Goal: Information Seeking & Learning: Understand process/instructions

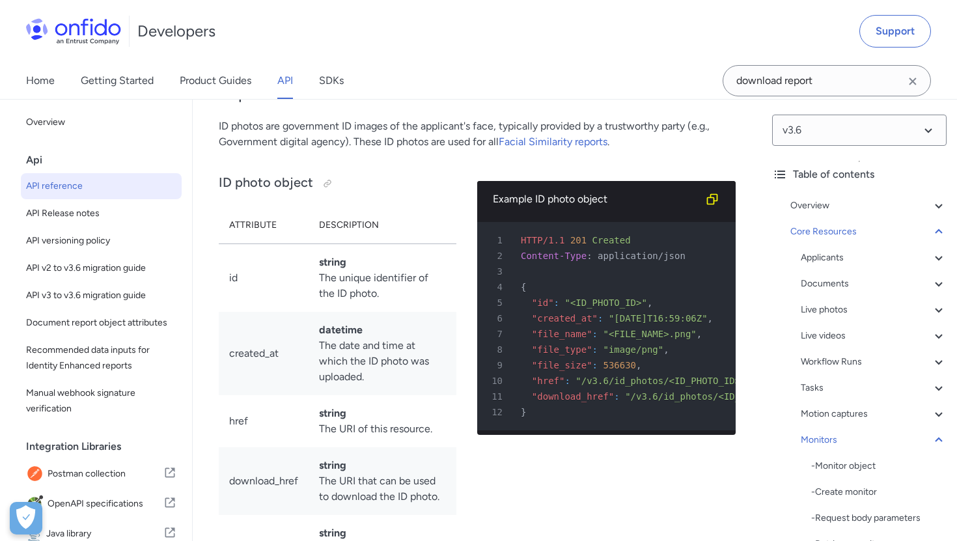
scroll to position [47270, 0]
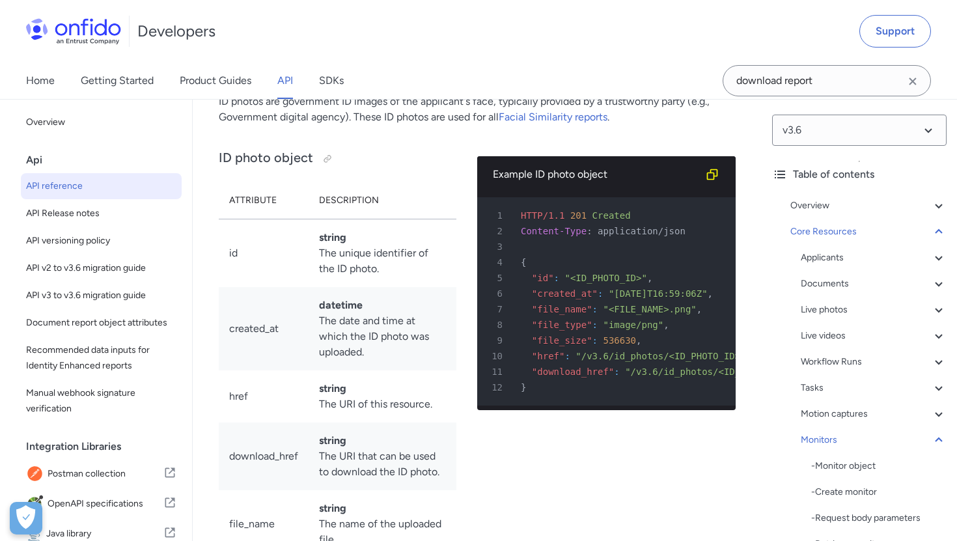
scroll to position [47293, 0]
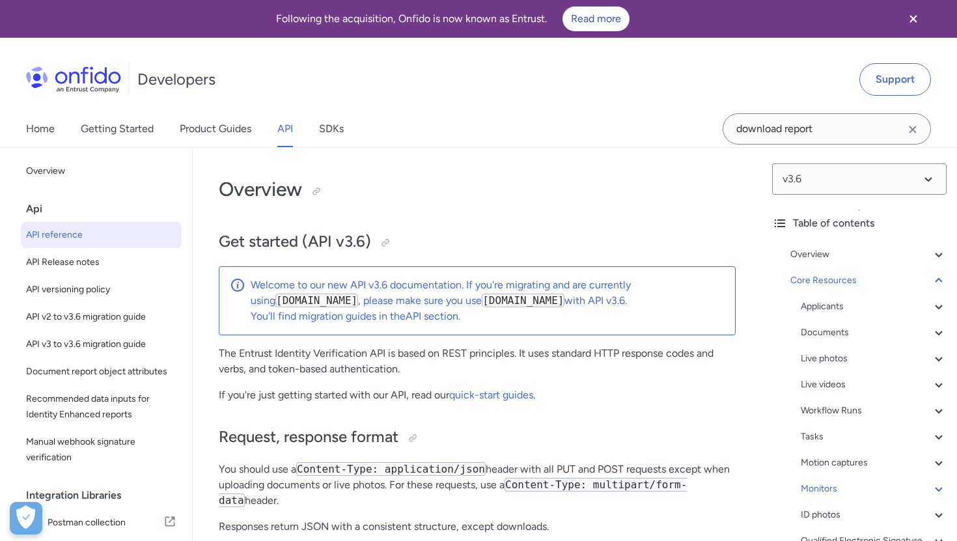
select select "http"
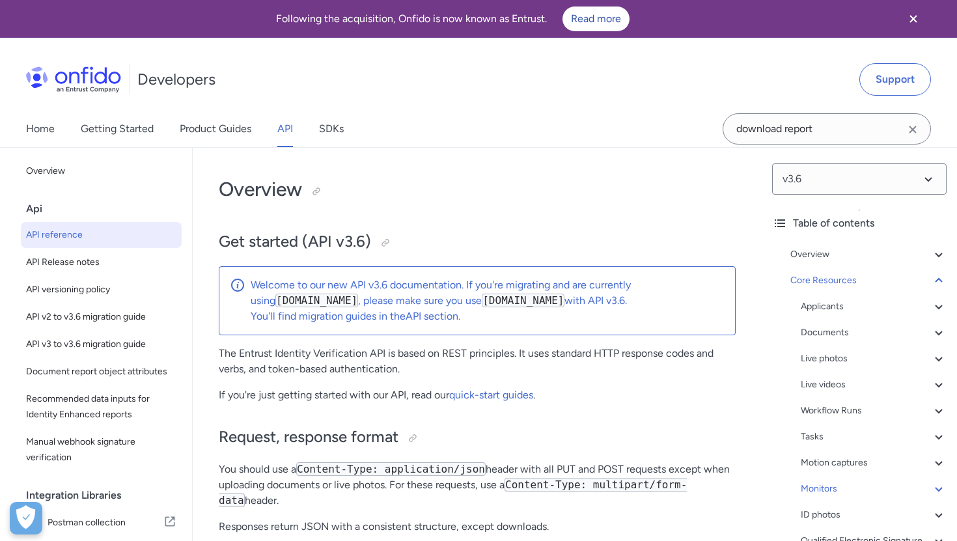
select select "http"
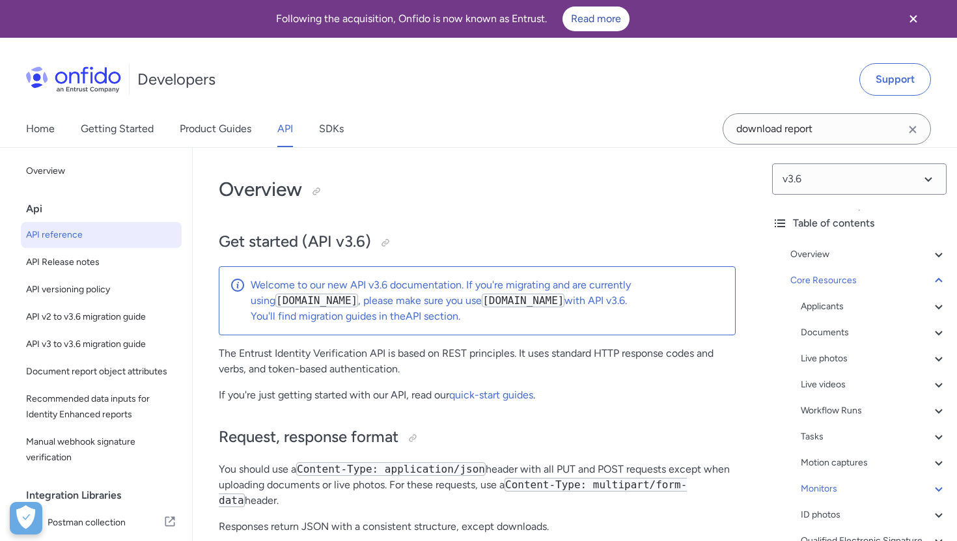
select select "http"
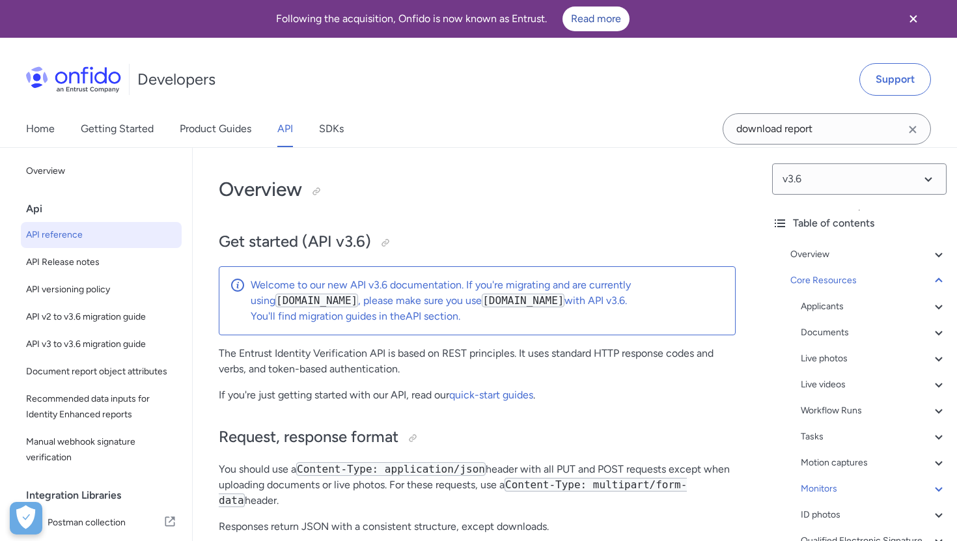
select select "http"
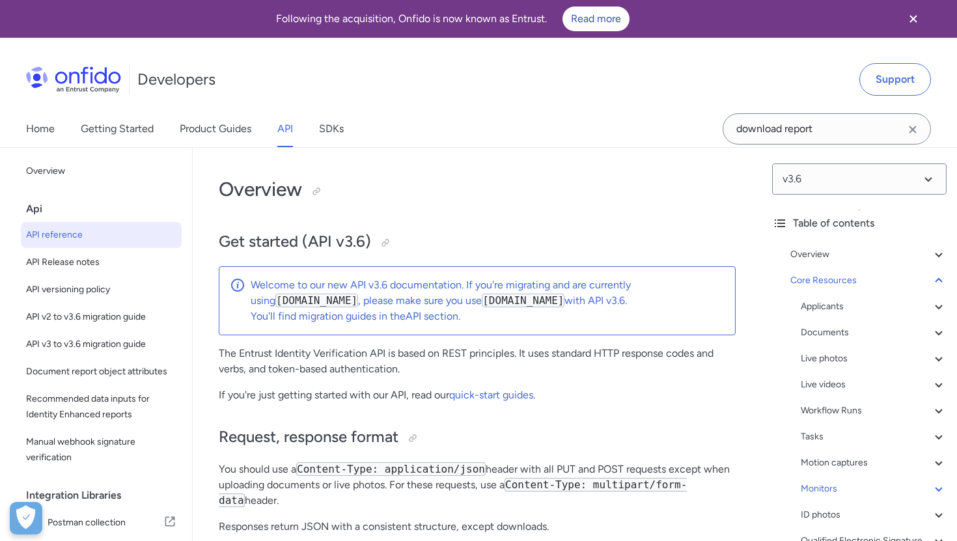
select select "http"
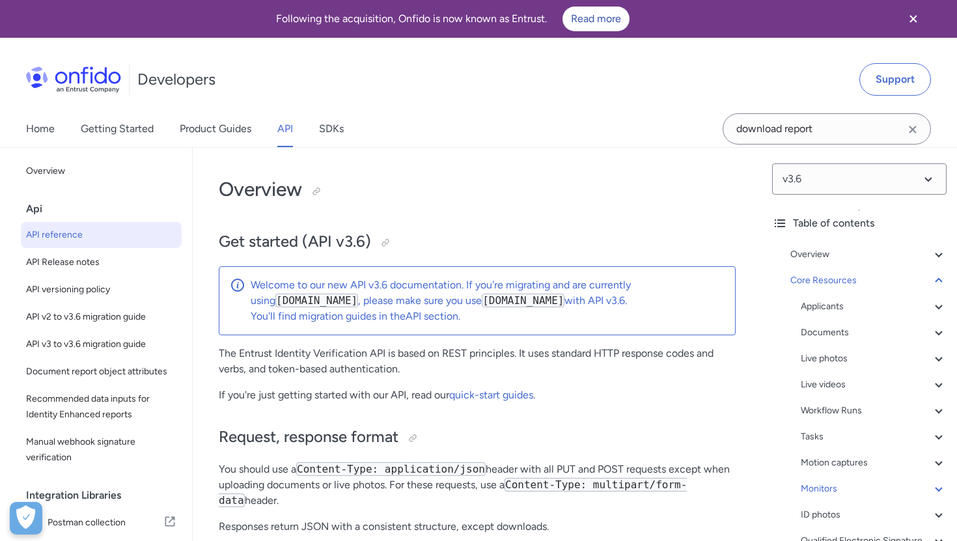
select select "http"
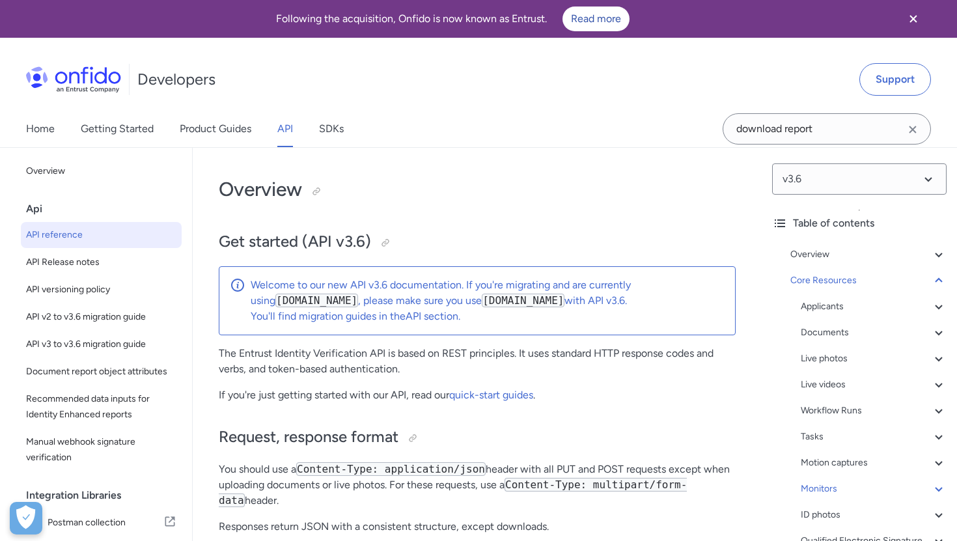
select select "http"
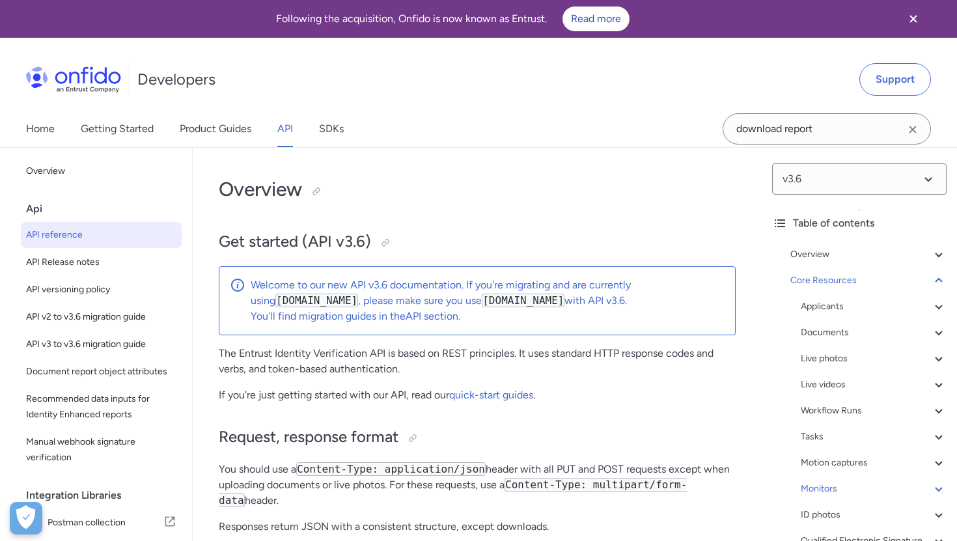
select select "http"
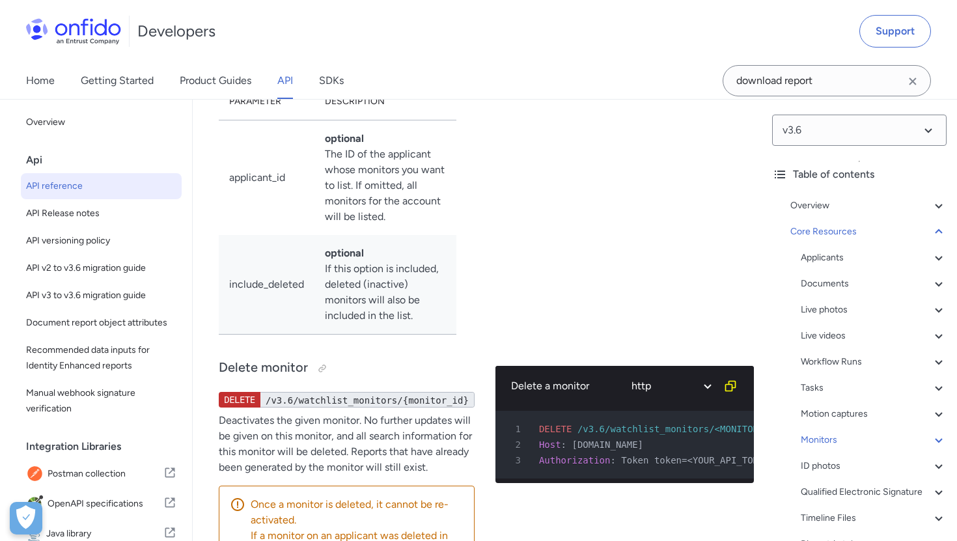
scroll to position [152, 0]
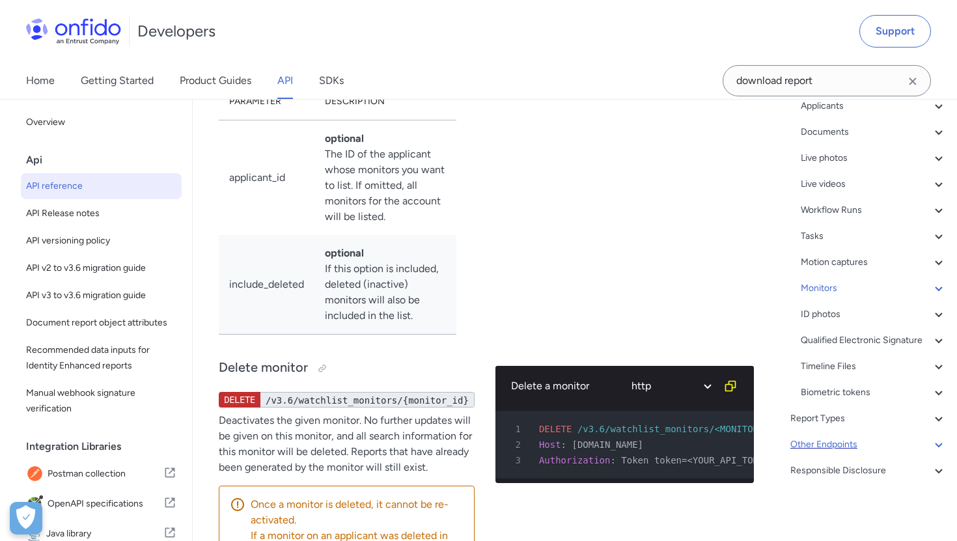
click at [817, 442] on div "Other Endpoints" at bounding box center [869, 445] width 156 height 16
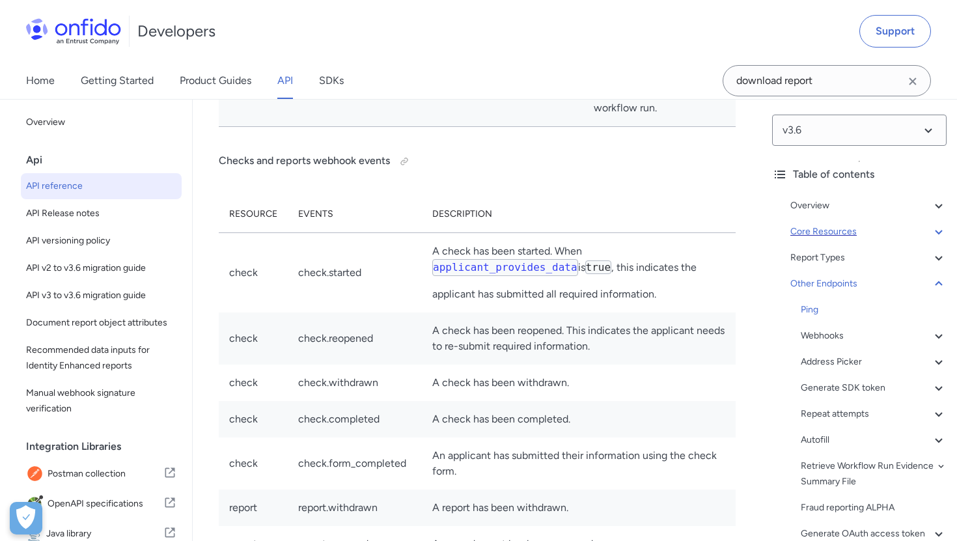
click at [817, 227] on div "Core Resources" at bounding box center [869, 232] width 156 height 16
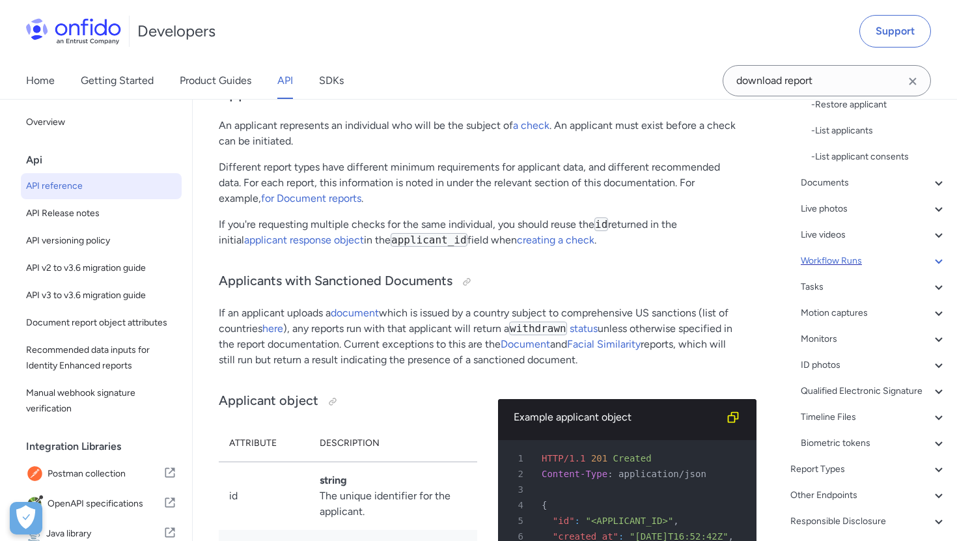
scroll to position [460, 0]
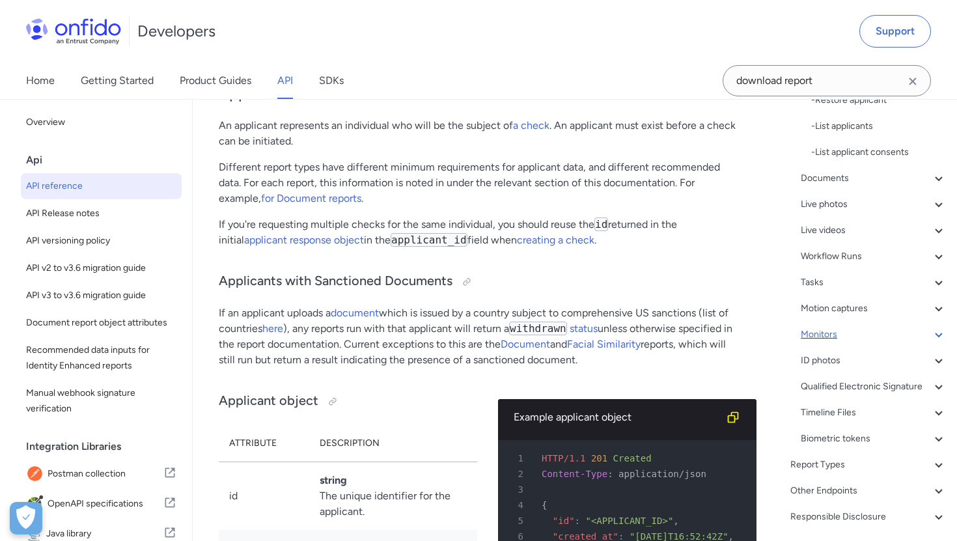
click at [829, 337] on div "Monitors" at bounding box center [874, 335] width 146 height 16
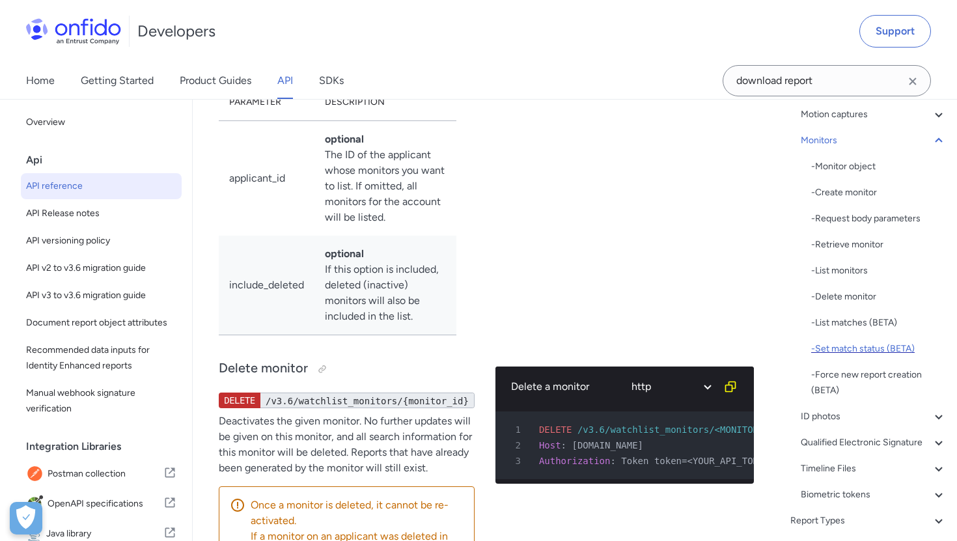
scroll to position [287, 0]
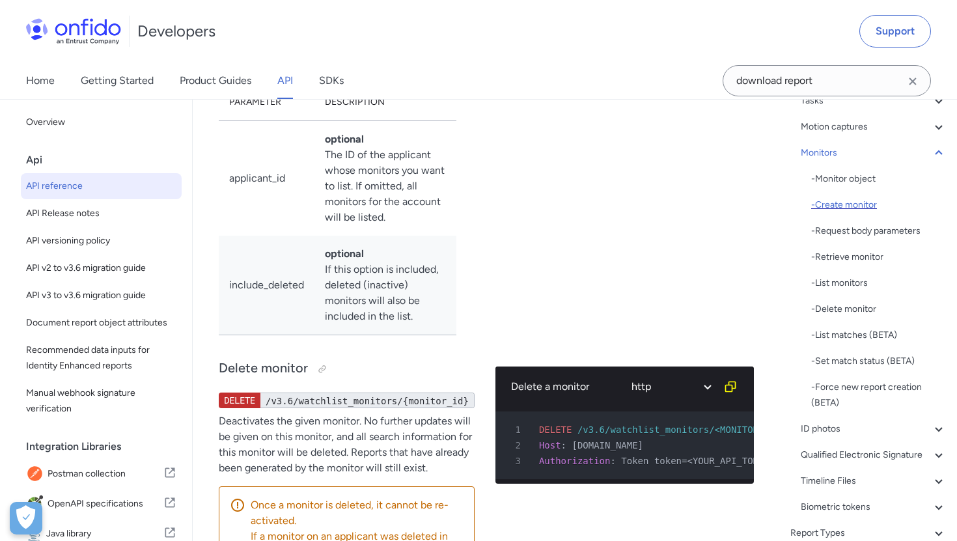
click at [840, 210] on div "- Create monitor" at bounding box center [879, 205] width 135 height 16
